Goal: Task Accomplishment & Management: Complete application form

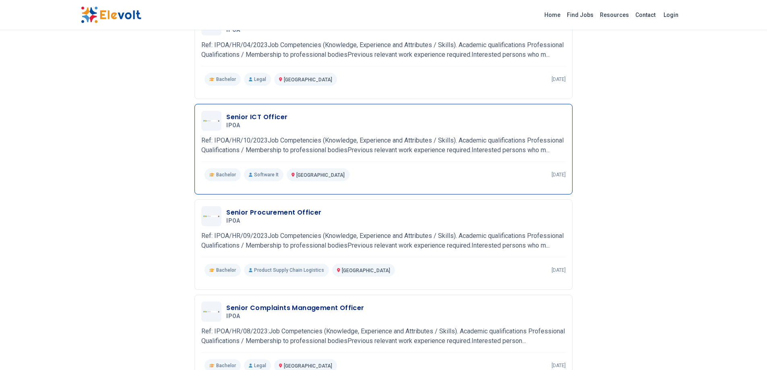
scroll to position [537, 0]
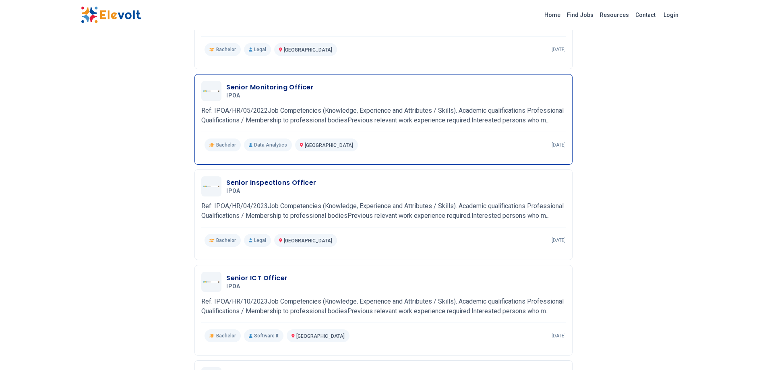
click at [266, 88] on h3 "Senior Monitoring Officer" at bounding box center [269, 88] width 87 height 10
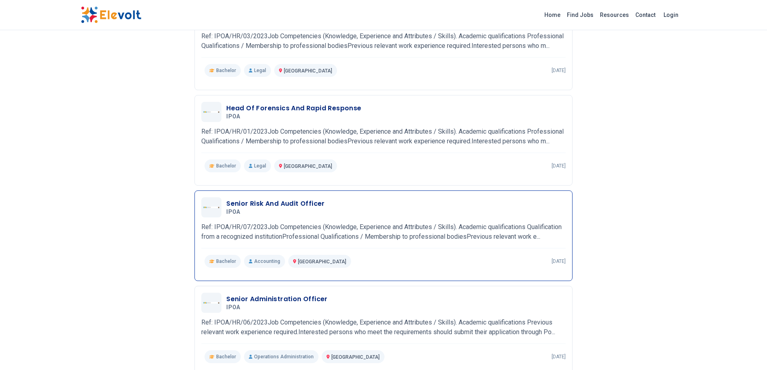
scroll to position [0, 0]
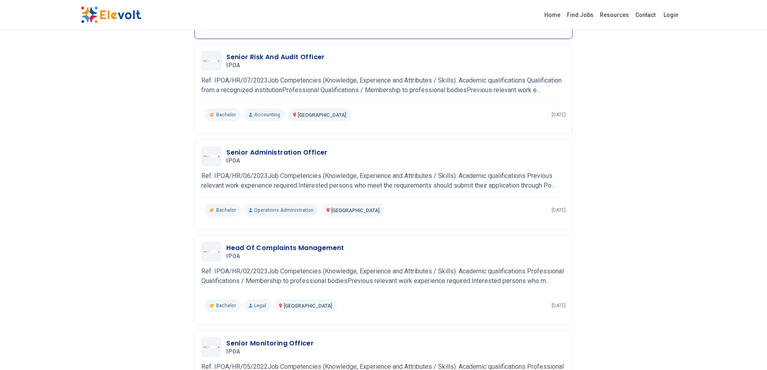
scroll to position [282, 0]
